Goal: Check status: Check status

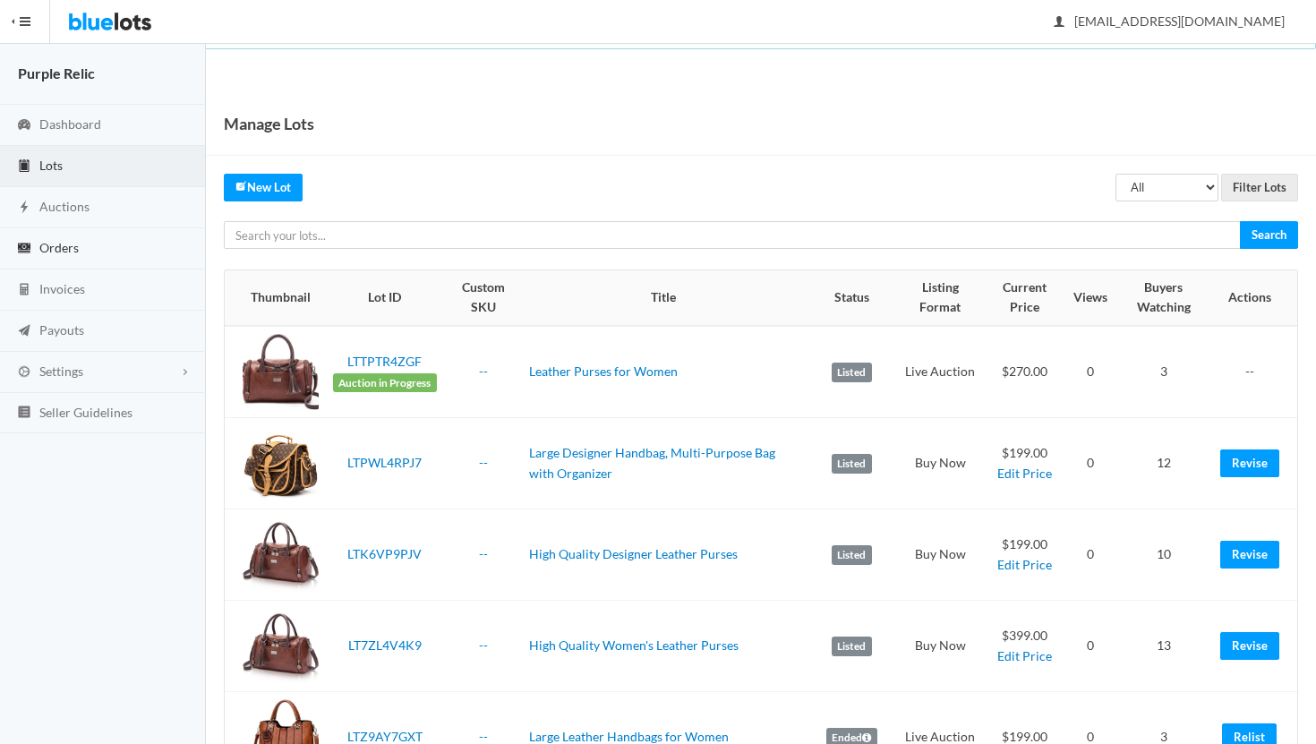
click at [42, 244] on span "Orders" at bounding box center [58, 247] width 39 height 15
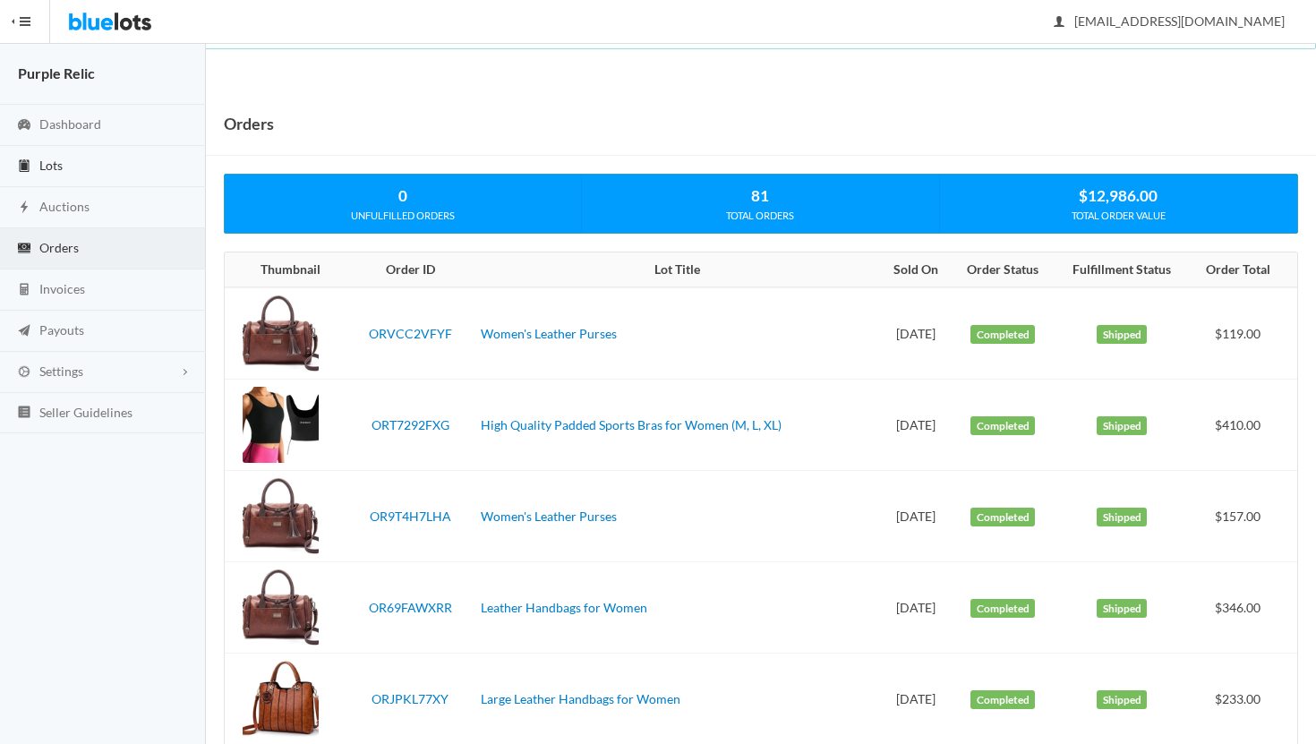
click at [54, 164] on span "Lots" at bounding box center [50, 165] width 23 height 15
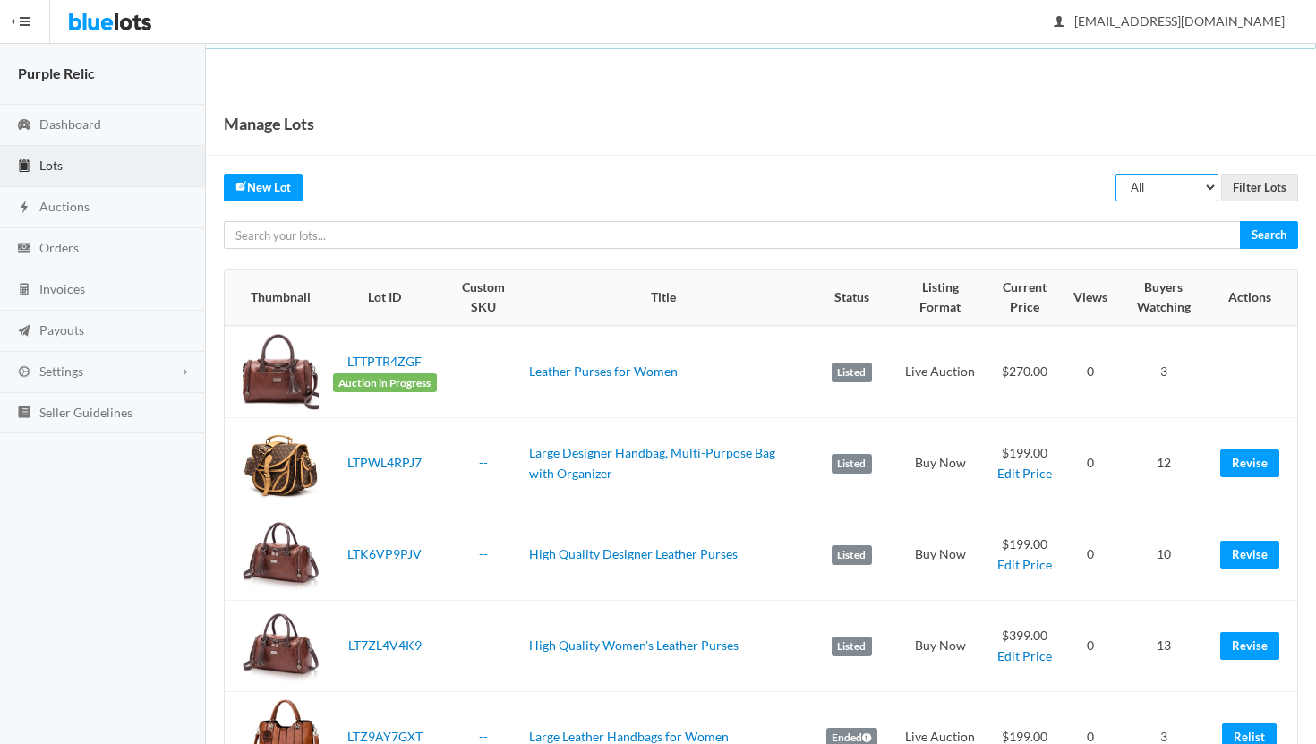
click at [1167, 187] on select "All Draft Unreviewed Rejected Scheduled Listed Sold Ended" at bounding box center [1166, 188] width 103 height 28
select select "ended"
click at [1116, 174] on select "All Draft Unreviewed Rejected Scheduled Listed Sold Ended" at bounding box center [1166, 188] width 103 height 28
click at [1256, 185] on input "Filter Lots" at bounding box center [1259, 188] width 77 height 28
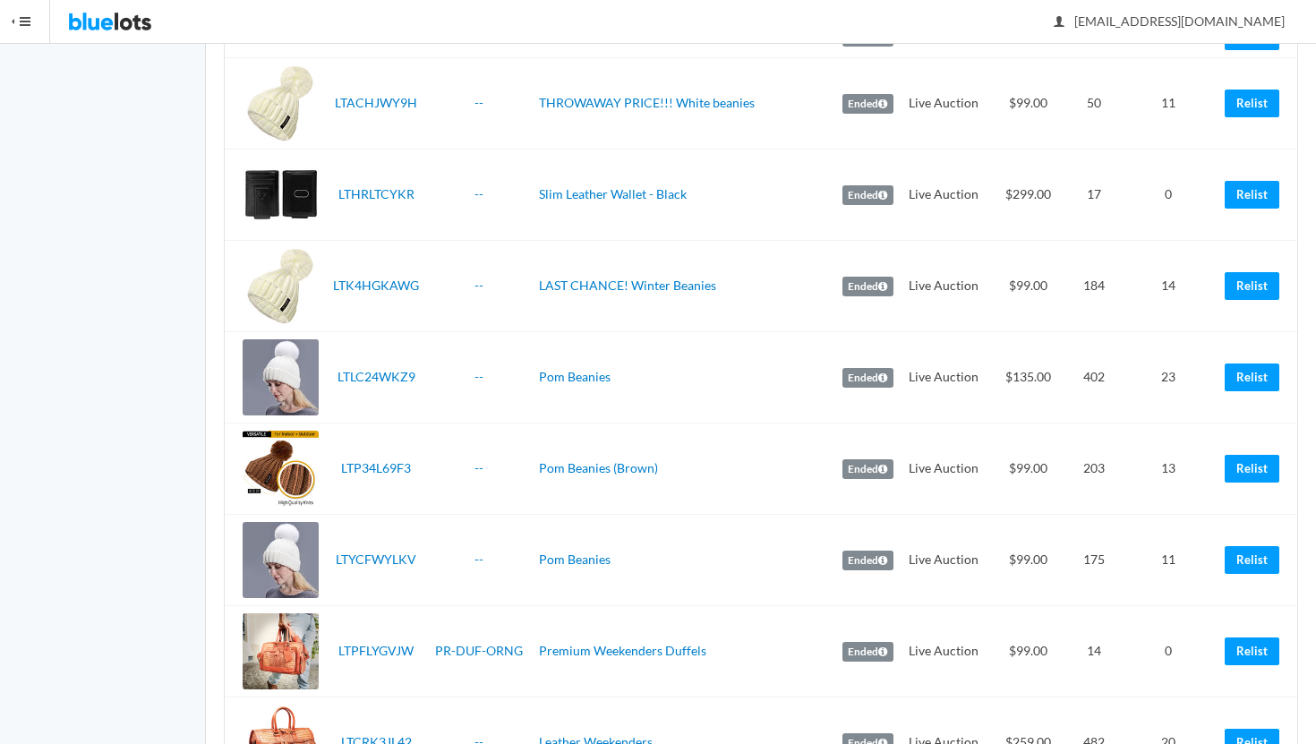
scroll to position [2583, 0]
